Goal: Navigation & Orientation: Find specific page/section

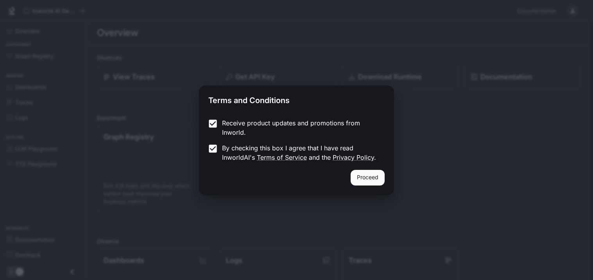
click at [366, 177] on button "Proceed" at bounding box center [367, 178] width 34 height 16
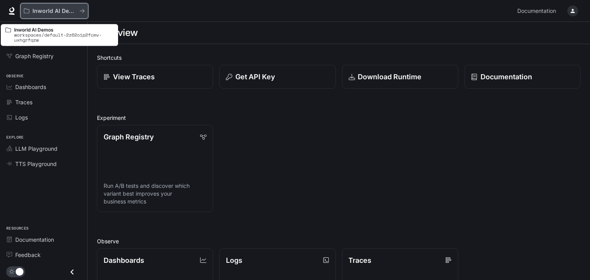
click at [86, 12] on button "Inworld AI Demos" at bounding box center [54, 11] width 68 height 16
